Goal: Task Accomplishment & Management: Use online tool/utility

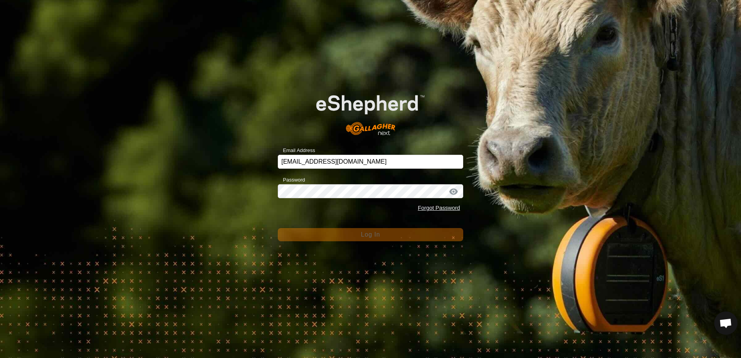
click at [265, 202] on div "Email Address [EMAIL_ADDRESS][DOMAIN_NAME] Password Forgot Password Log In" at bounding box center [370, 179] width 741 height 358
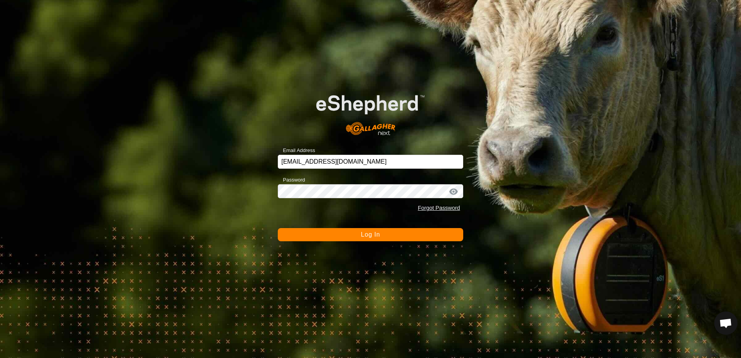
click at [307, 233] on button "Log In" at bounding box center [370, 234] width 185 height 13
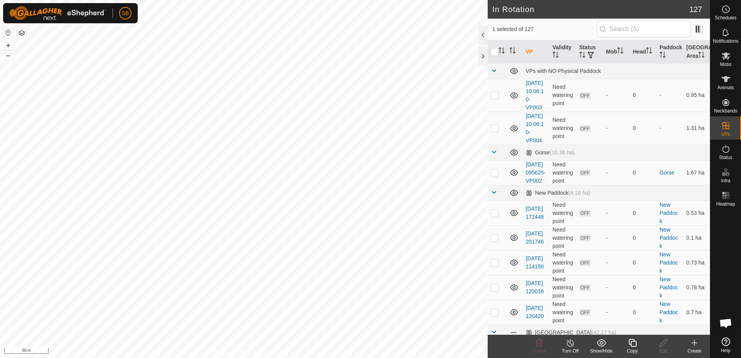
click at [634, 346] on icon at bounding box center [633, 343] width 8 height 8
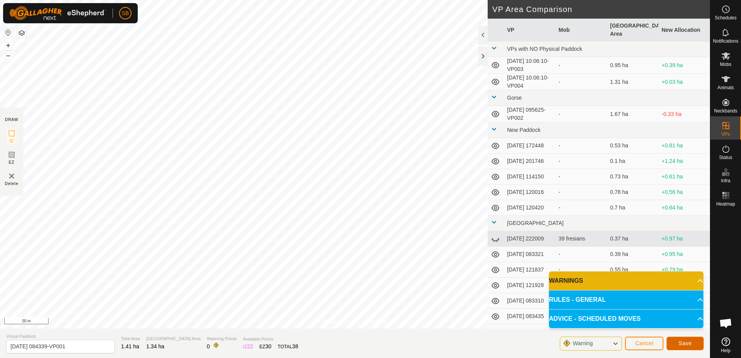
click at [693, 345] on button "Save" at bounding box center [685, 344] width 37 height 14
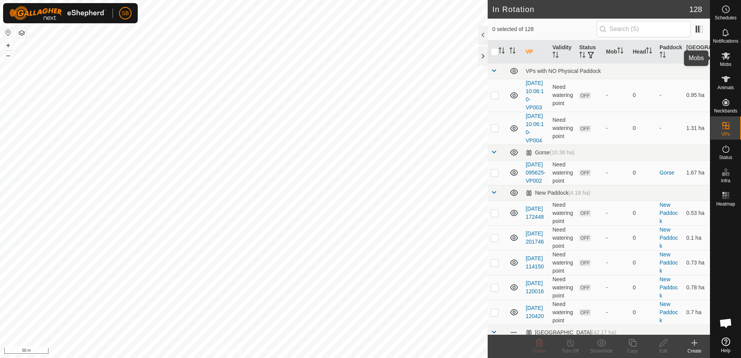
click at [725, 60] on icon at bounding box center [725, 55] width 9 height 9
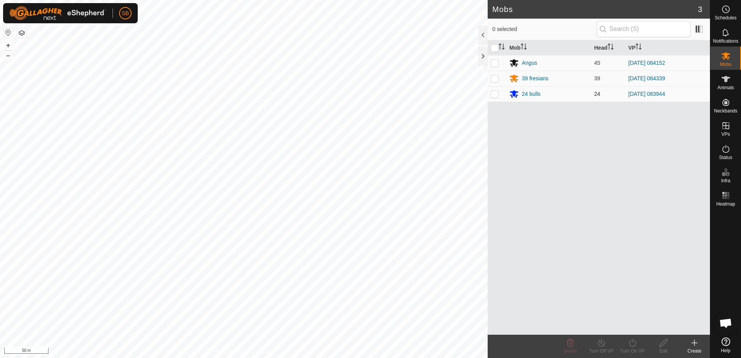
click at [494, 94] on p-checkbox at bounding box center [495, 94] width 8 height 6
checkbox input "true"
click at [630, 347] on icon at bounding box center [633, 342] width 10 height 9
click at [628, 329] on link "Now" at bounding box center [655, 326] width 77 height 16
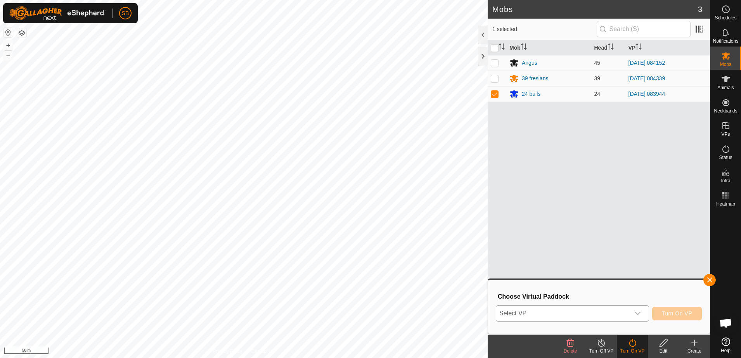
click at [615, 314] on span "Select VP" at bounding box center [563, 314] width 134 height 16
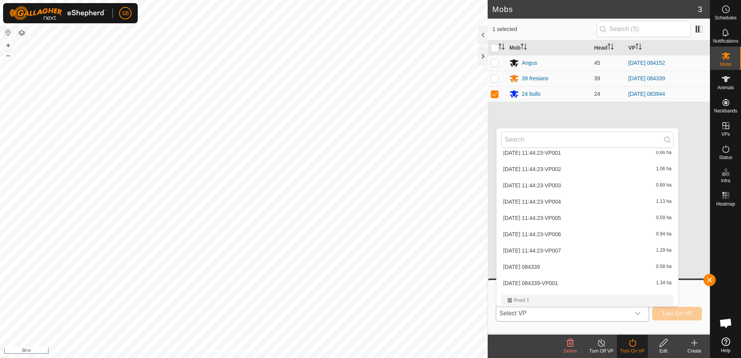
scroll to position [1855, 0]
click at [565, 234] on li "[DATE] 084339-VP001 1.34 ha" at bounding box center [588, 235] width 182 height 16
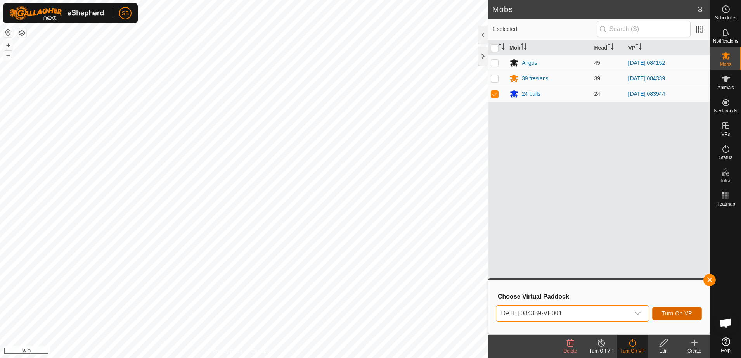
click at [680, 314] on span "Turn On VP" at bounding box center [677, 313] width 30 height 6
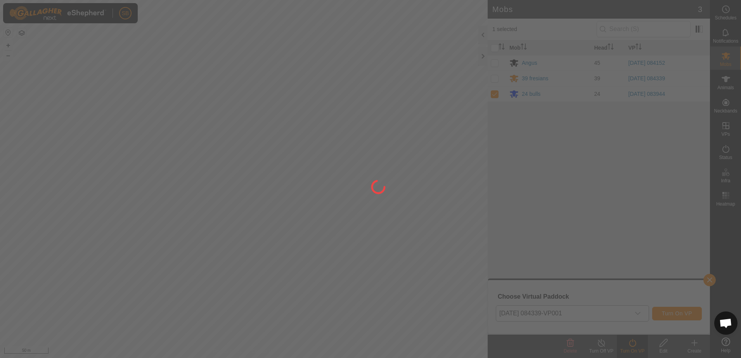
drag, startPoint x: 596, startPoint y: 207, endPoint x: 588, endPoint y: 205, distance: 8.5
click at [596, 207] on div at bounding box center [370, 179] width 741 height 358
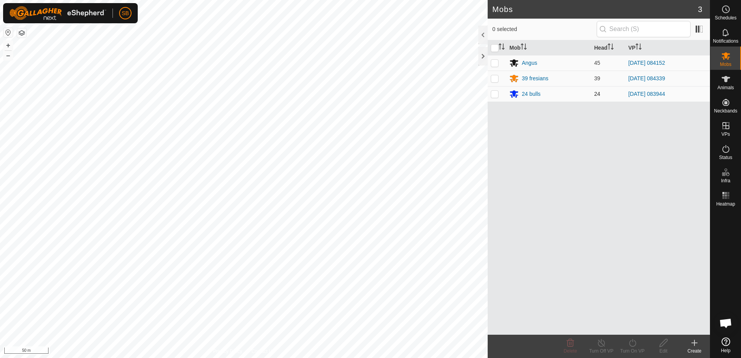
click at [494, 96] on p-checkbox at bounding box center [495, 94] width 8 height 6
checkbox input "true"
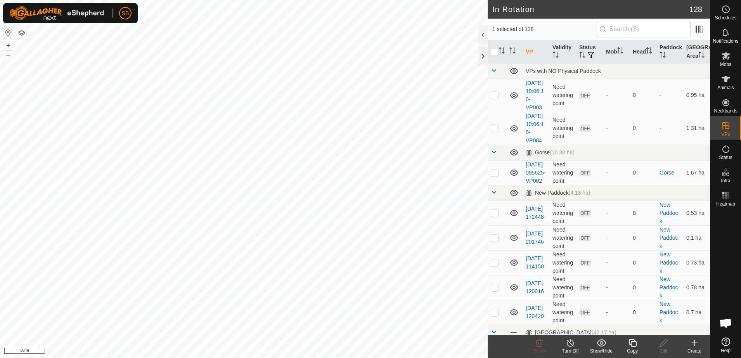
click at [636, 343] on icon at bounding box center [633, 343] width 8 height 8
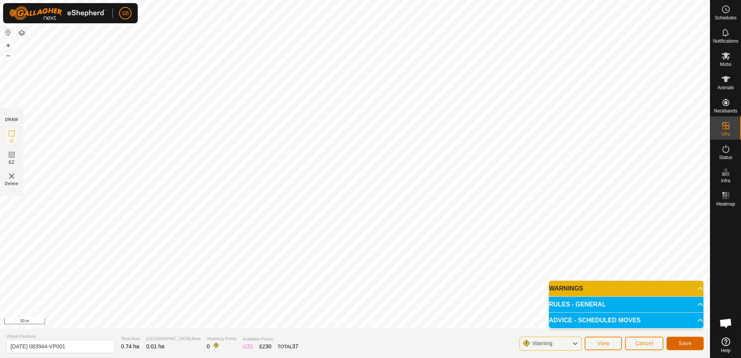
click at [685, 344] on span "Save" at bounding box center [685, 343] width 13 height 6
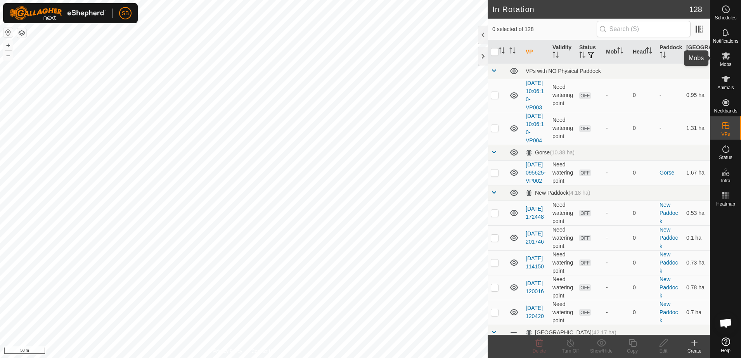
click at [724, 62] on span "Mobs" at bounding box center [725, 64] width 11 height 5
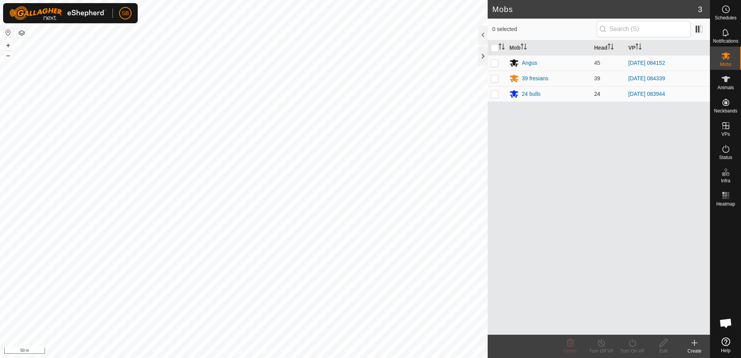
click at [495, 93] on p-checkbox at bounding box center [495, 94] width 8 height 6
checkbox input "true"
click at [636, 345] on icon at bounding box center [633, 342] width 10 height 9
click at [626, 318] on link "Now" at bounding box center [655, 326] width 77 height 16
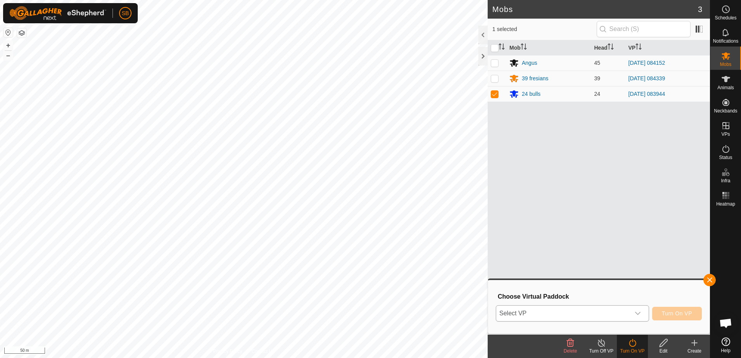
click at [625, 318] on span "Select VP" at bounding box center [563, 314] width 134 height 16
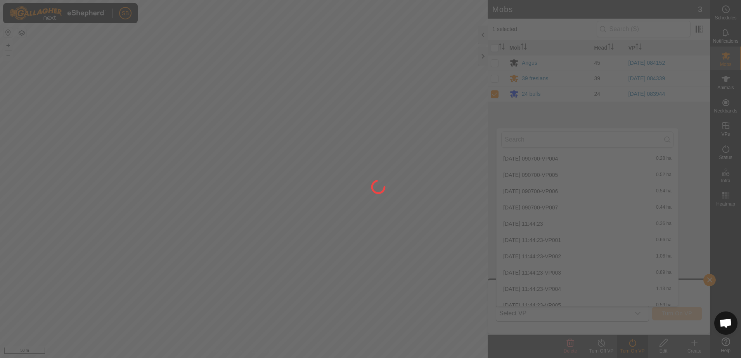
scroll to position [2055, 0]
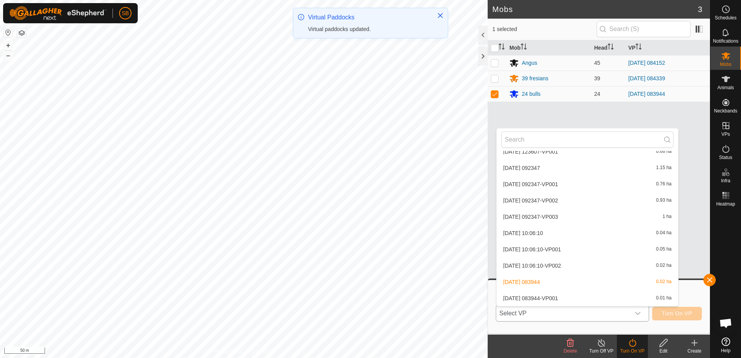
click at [584, 299] on li "[DATE] 083944-VP001 0.01 ha" at bounding box center [588, 299] width 182 height 16
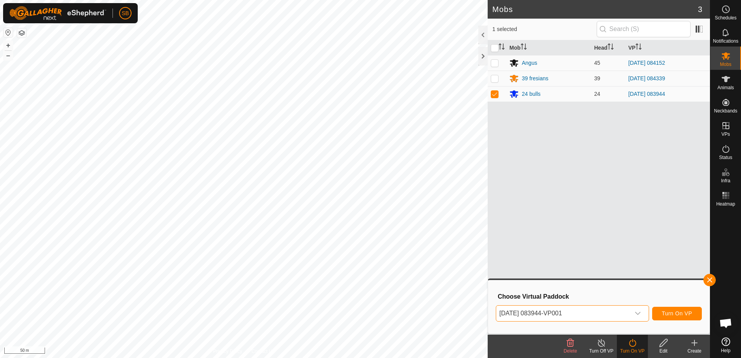
click at [671, 329] on div "Choose Virtual Paddock [DATE] 083944-VP001 Turn On VP" at bounding box center [599, 307] width 212 height 44
click at [670, 313] on span "Turn On VP" at bounding box center [677, 313] width 30 height 6
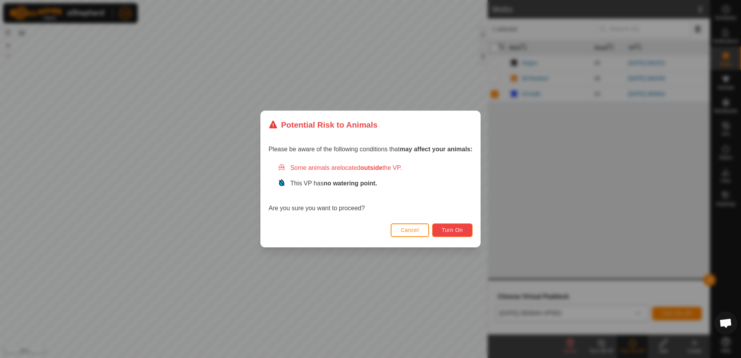
click at [449, 229] on span "Turn On" at bounding box center [452, 230] width 21 height 6
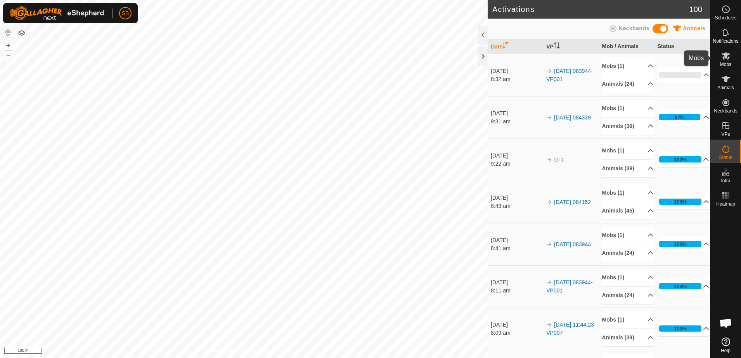
click at [730, 64] on span "Mobs" at bounding box center [725, 64] width 11 height 5
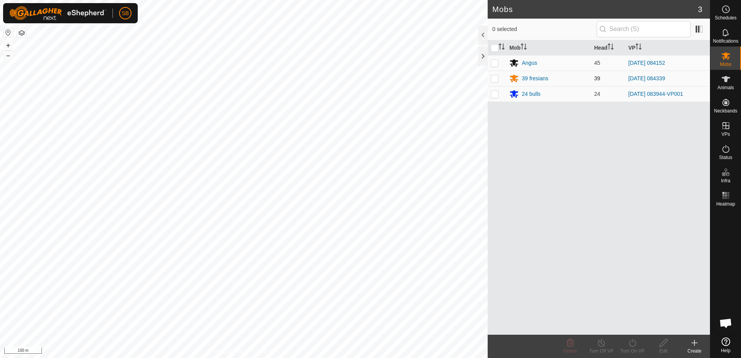
click at [494, 80] on p-checkbox at bounding box center [495, 78] width 8 height 6
checkbox input "true"
click at [635, 348] on div "Turn On VP" at bounding box center [632, 351] width 31 height 7
click at [634, 326] on link "Now" at bounding box center [655, 326] width 77 height 16
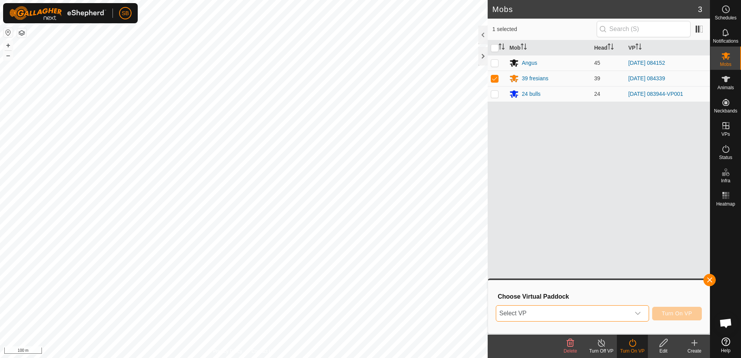
click at [624, 315] on span "Select VP" at bounding box center [563, 314] width 134 height 16
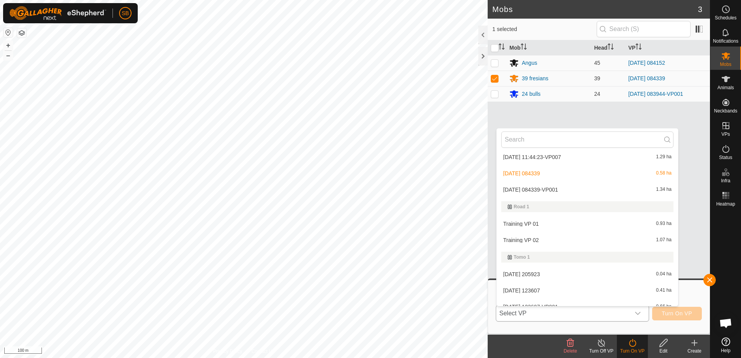
scroll to position [1903, 0]
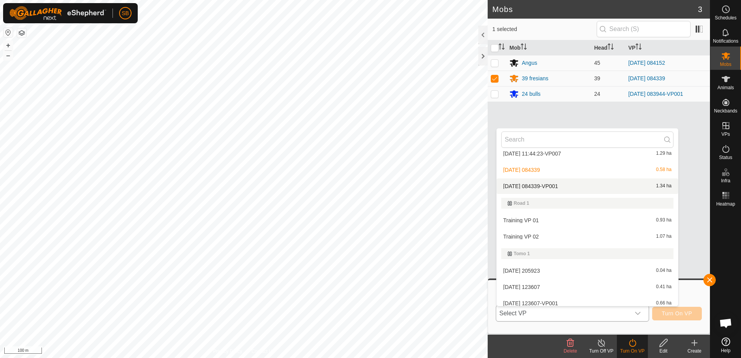
click at [582, 189] on li "[DATE] 084339-VP001 1.34 ha" at bounding box center [588, 187] width 182 height 16
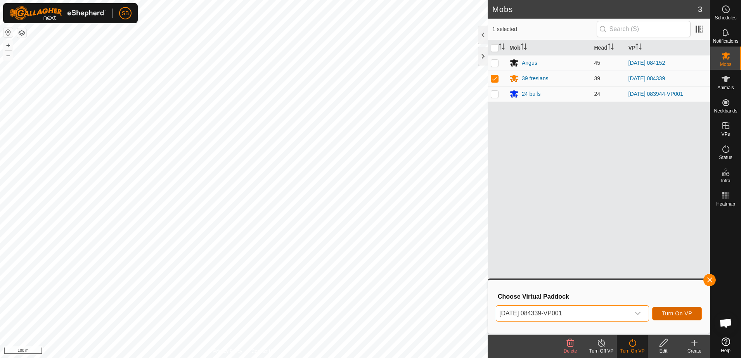
click at [667, 317] on span "Turn On VP" at bounding box center [677, 313] width 30 height 6
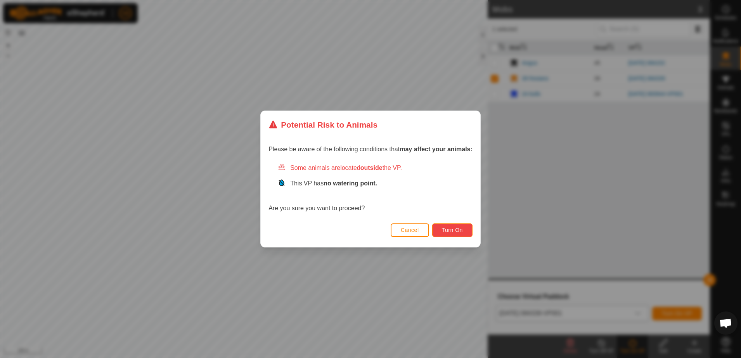
click at [449, 231] on span "Turn On" at bounding box center [452, 230] width 21 height 6
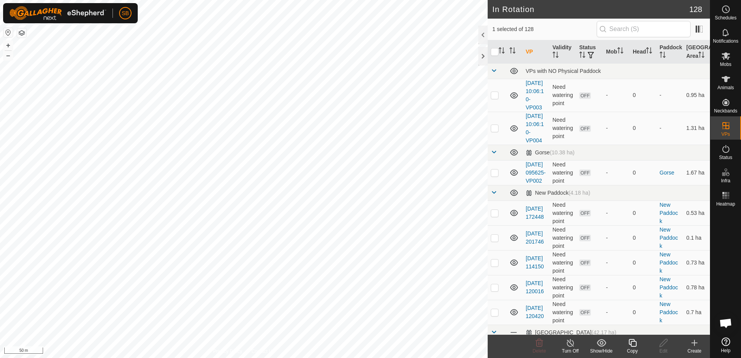
click at [636, 343] on icon at bounding box center [633, 342] width 10 height 9
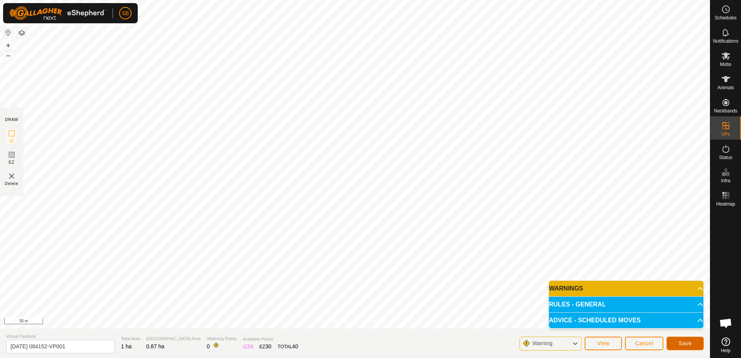
click at [681, 347] on button "Save" at bounding box center [685, 344] width 37 height 14
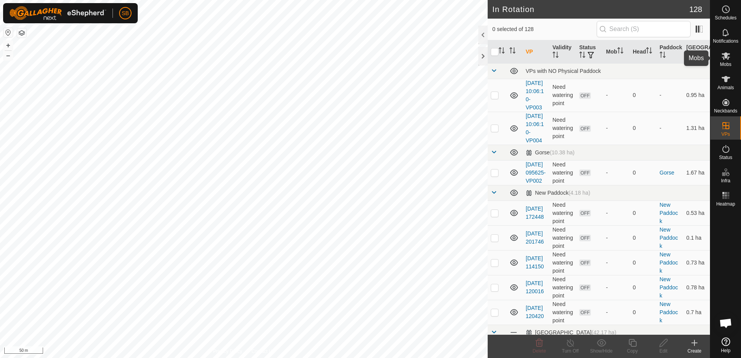
click at [725, 64] on span "Mobs" at bounding box center [725, 64] width 11 height 5
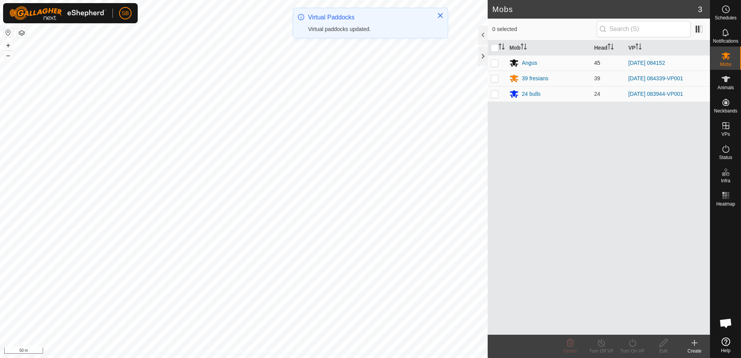
click at [494, 66] on p-checkbox at bounding box center [495, 63] width 8 height 6
checkbox input "true"
click at [638, 341] on turn-on-svg-icon at bounding box center [632, 342] width 31 height 9
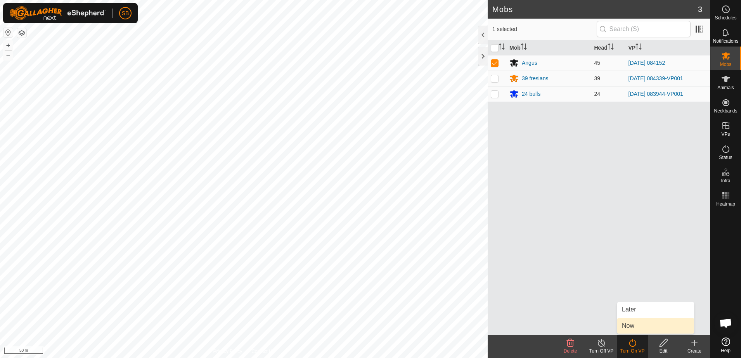
click at [631, 329] on link "Now" at bounding box center [655, 326] width 77 height 16
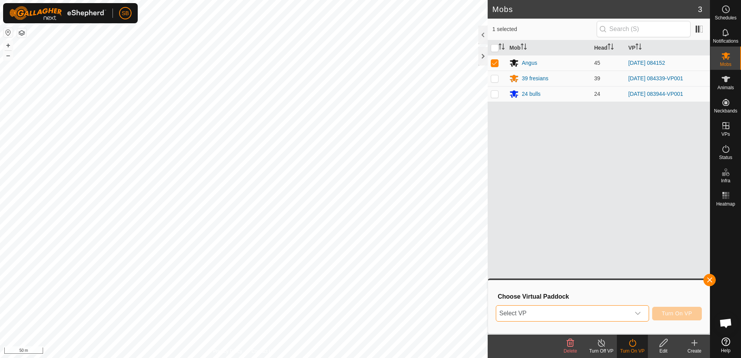
click at [621, 312] on span "Select VP" at bounding box center [563, 314] width 134 height 16
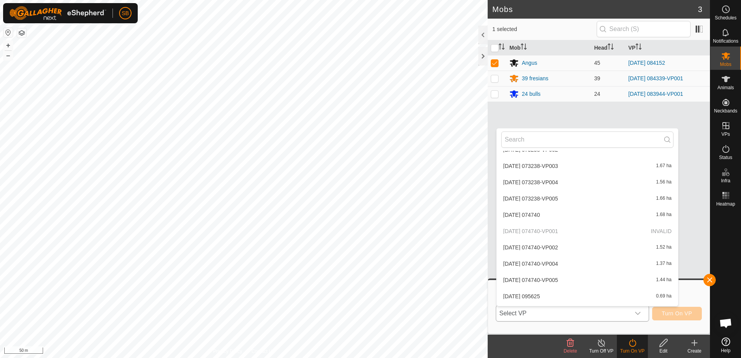
scroll to position [1164, 0]
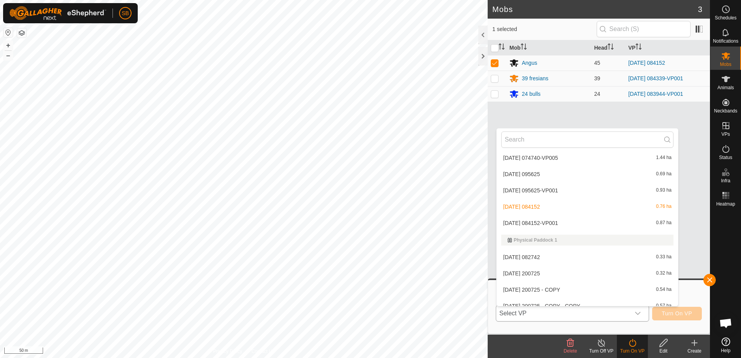
click at [564, 224] on li "[DATE] 084152-VP001 0.87 ha" at bounding box center [588, 223] width 182 height 16
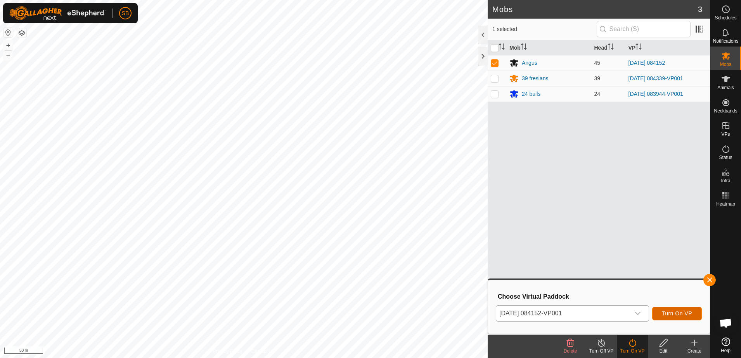
click at [668, 314] on span "Turn On VP" at bounding box center [677, 313] width 30 height 6
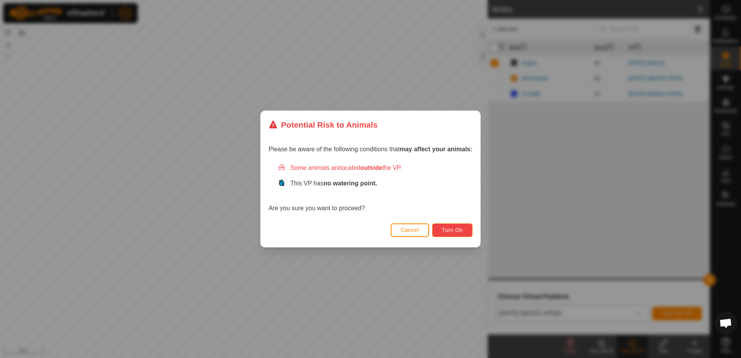
click at [457, 228] on span "Turn On" at bounding box center [452, 230] width 21 height 6
